Goal: Complete application form

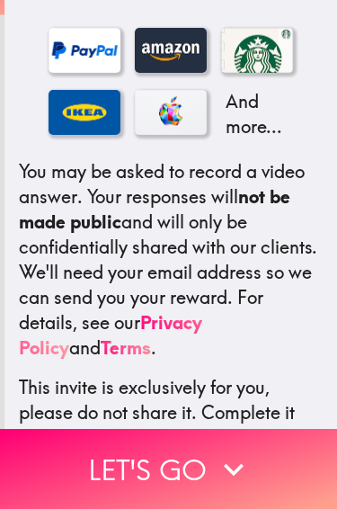
click at [229, 419] on div "简体中文 There is a new instapanel! If you qualify, you'll receive $100 (USD) . You…" at bounding box center [170, 223] width 333 height 736
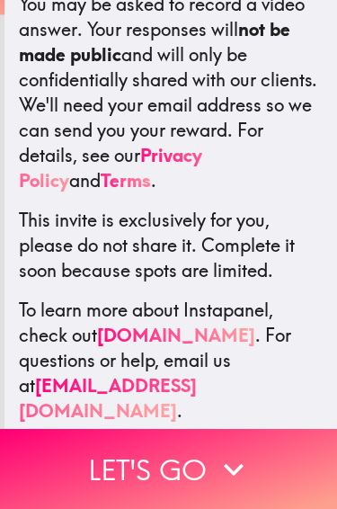
scroll to position [597, 0]
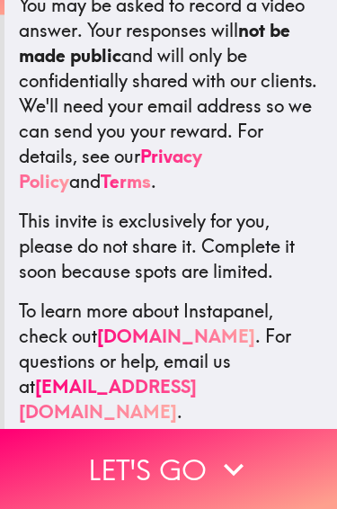
click at [218, 470] on icon "button" at bounding box center [234, 470] width 40 height 40
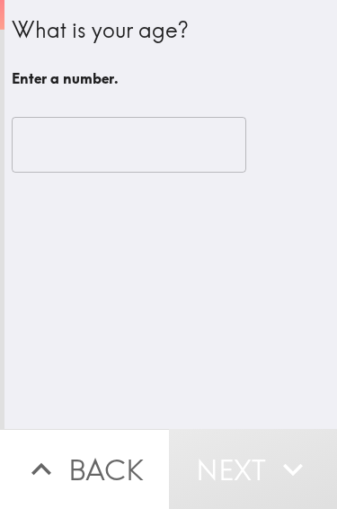
click at [189, 157] on input "number" at bounding box center [129, 145] width 235 height 56
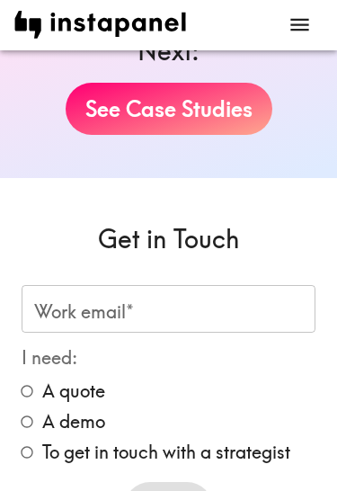
scroll to position [4328, 0]
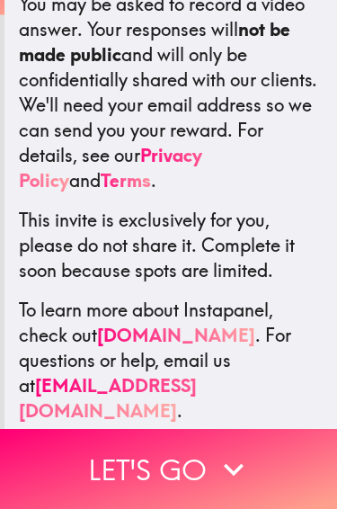
scroll to position [597, 0]
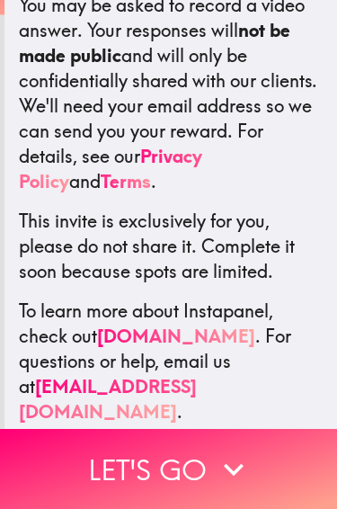
click at [223, 471] on icon "button" at bounding box center [234, 470] width 40 height 40
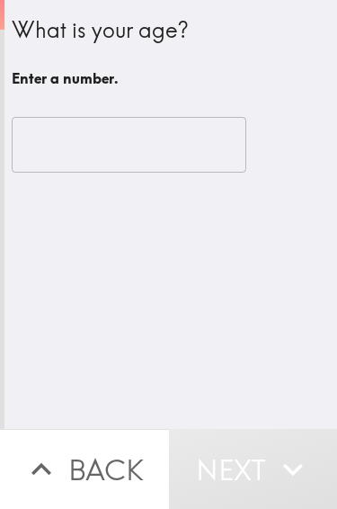
click at [177, 145] on input "number" at bounding box center [129, 145] width 235 height 56
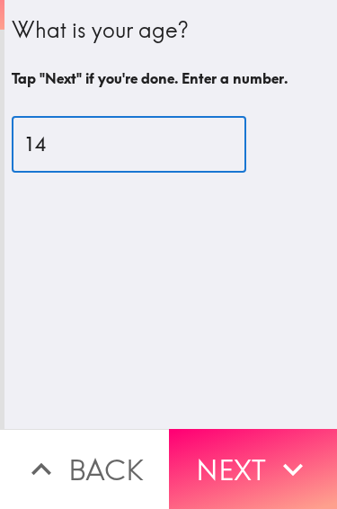
type input "14"
click at [263, 236] on div "What is your age? Tap "Next" if you're done. Enter a number. 14 ​" at bounding box center [170, 214] width 333 height 429
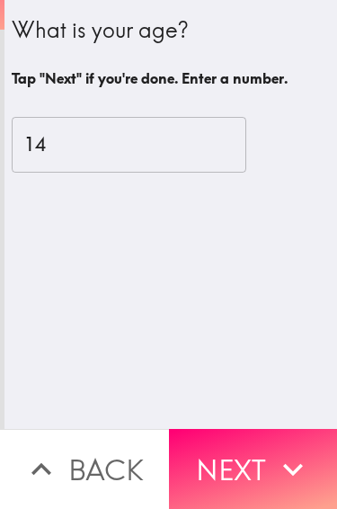
click at [271, 463] on button "Next" at bounding box center [253, 469] width 169 height 80
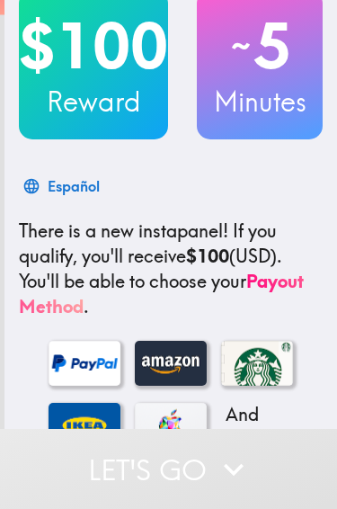
scroll to position [277, 0]
